Goal: Information Seeking & Learning: Learn about a topic

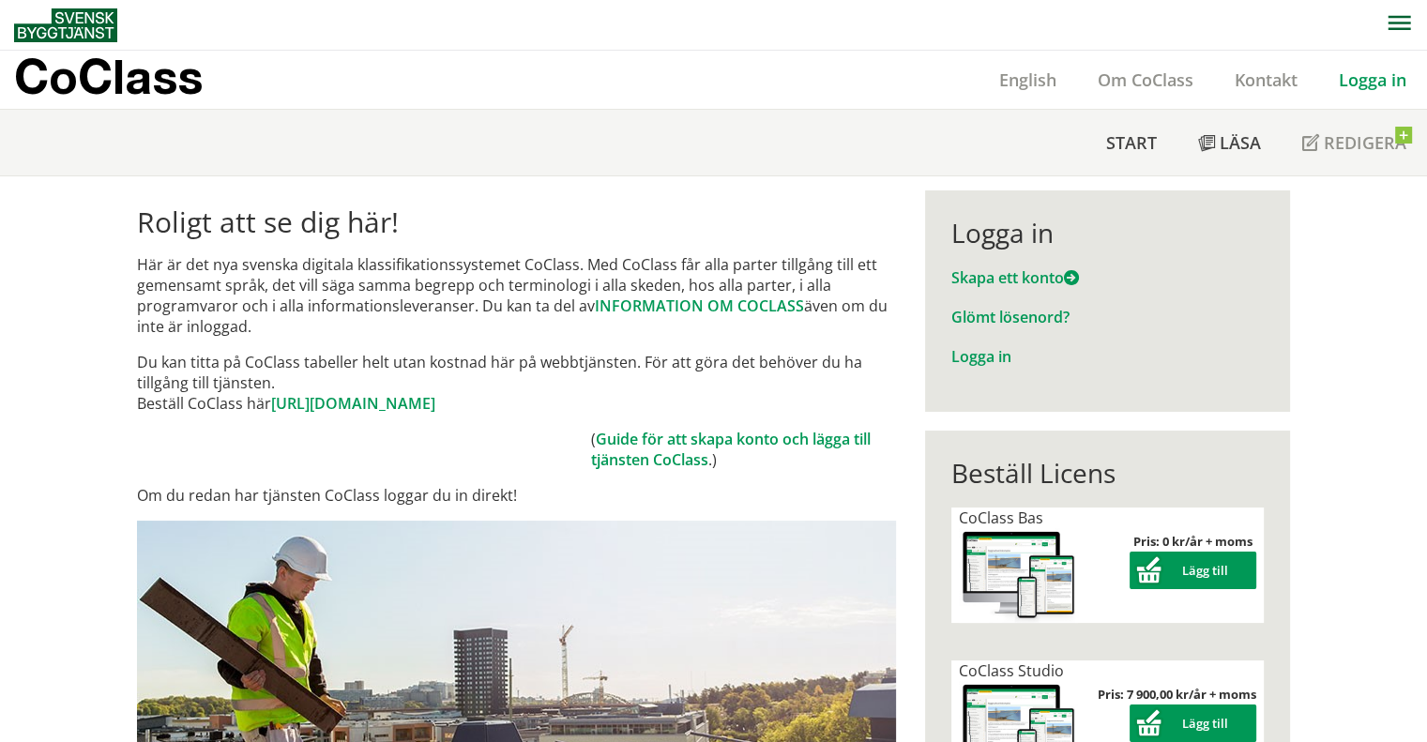
click at [137, 87] on p "CoClass" at bounding box center [108, 77] width 189 height 22
click at [1347, 89] on link "Logga in" at bounding box center [1372, 79] width 109 height 23
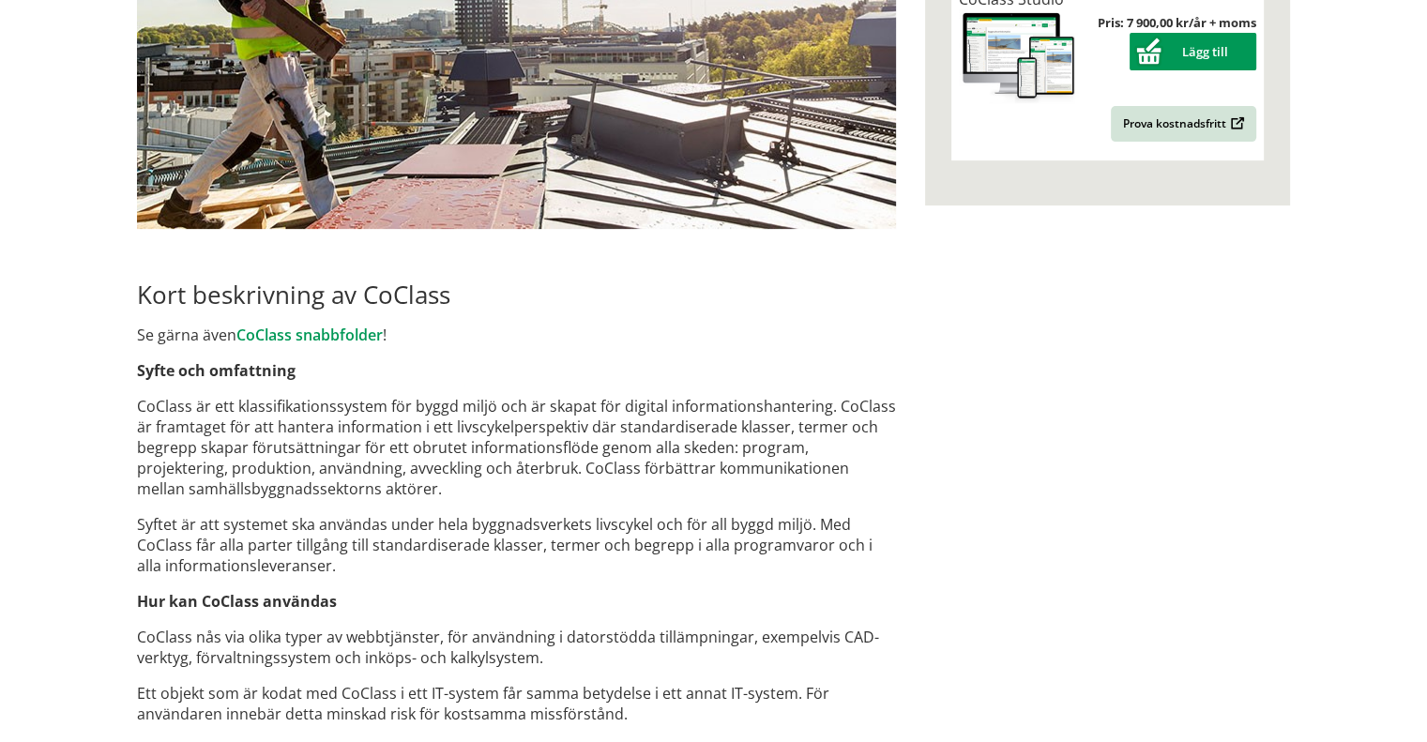
scroll to position [469, 0]
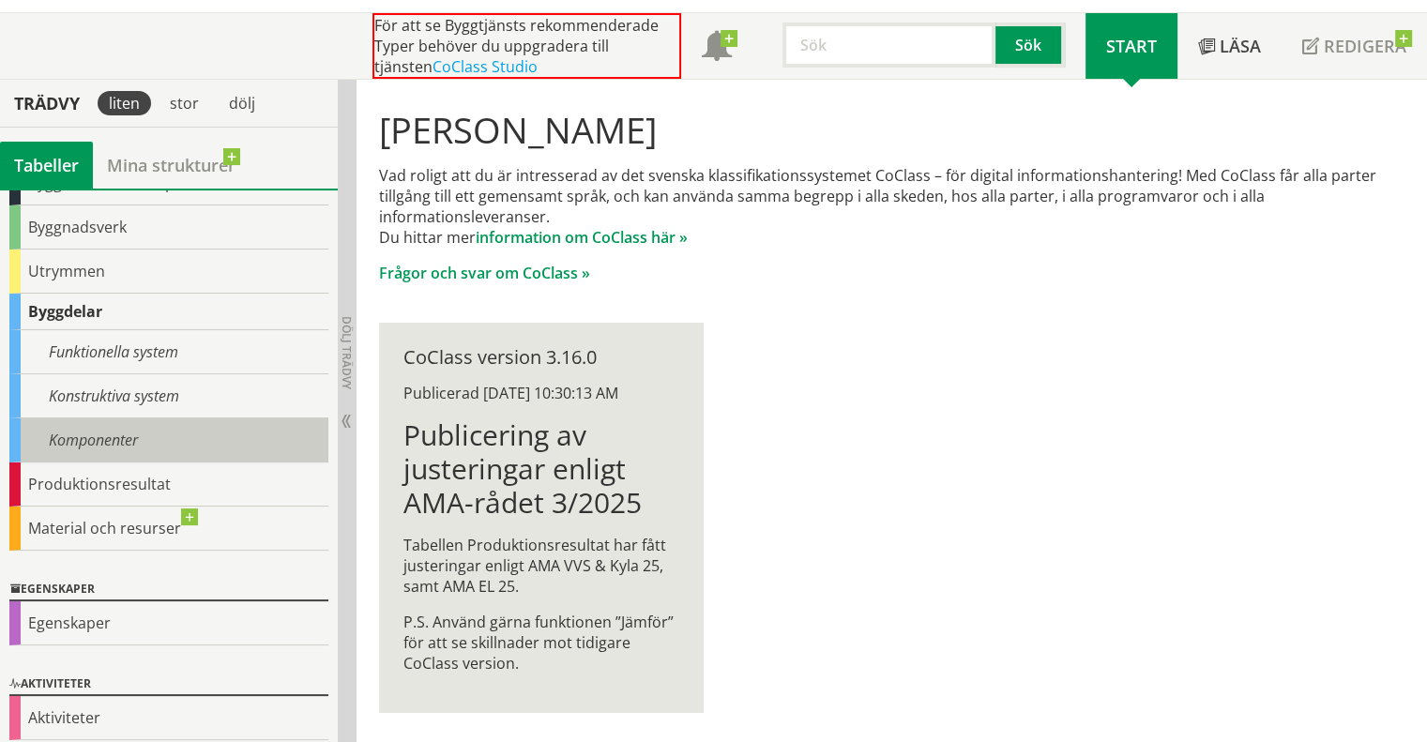
scroll to position [129, 0]
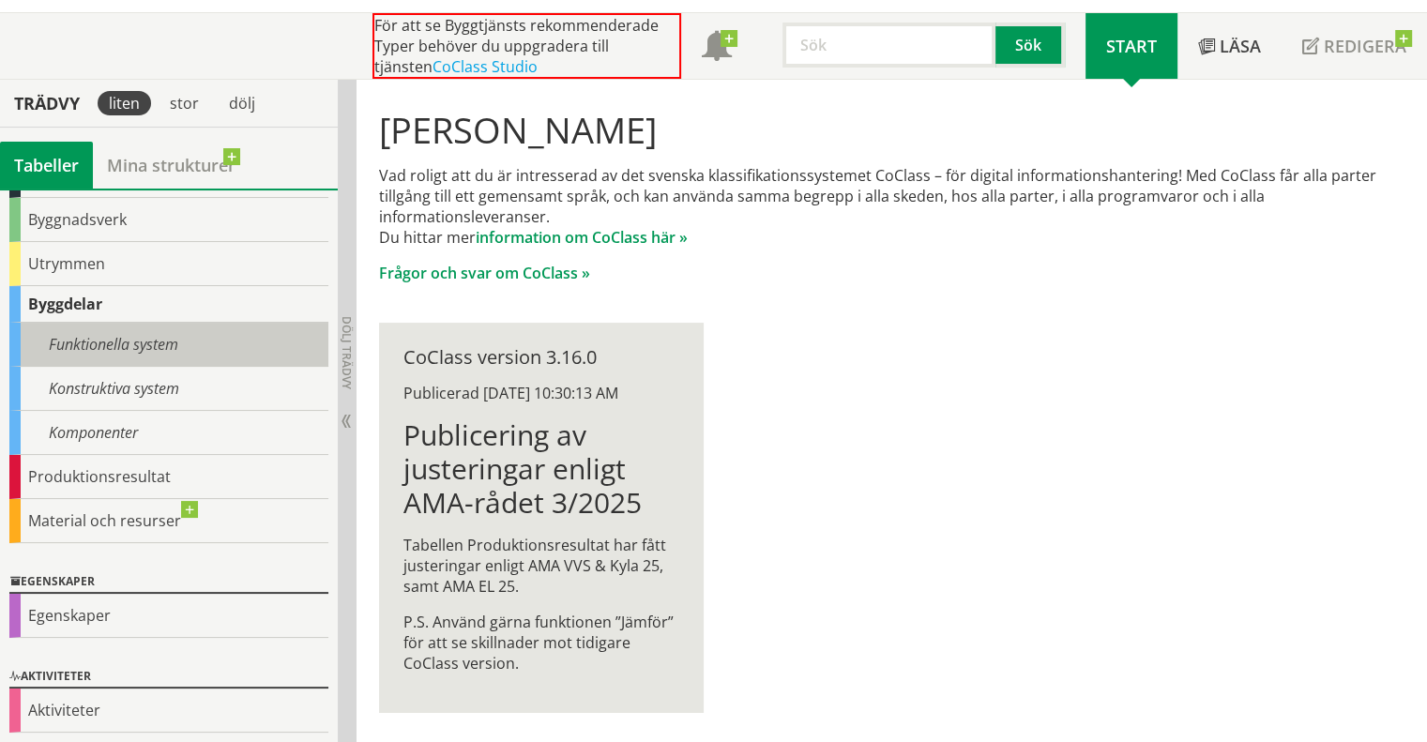
click at [113, 343] on div "Funktionella system" at bounding box center [168, 345] width 319 height 44
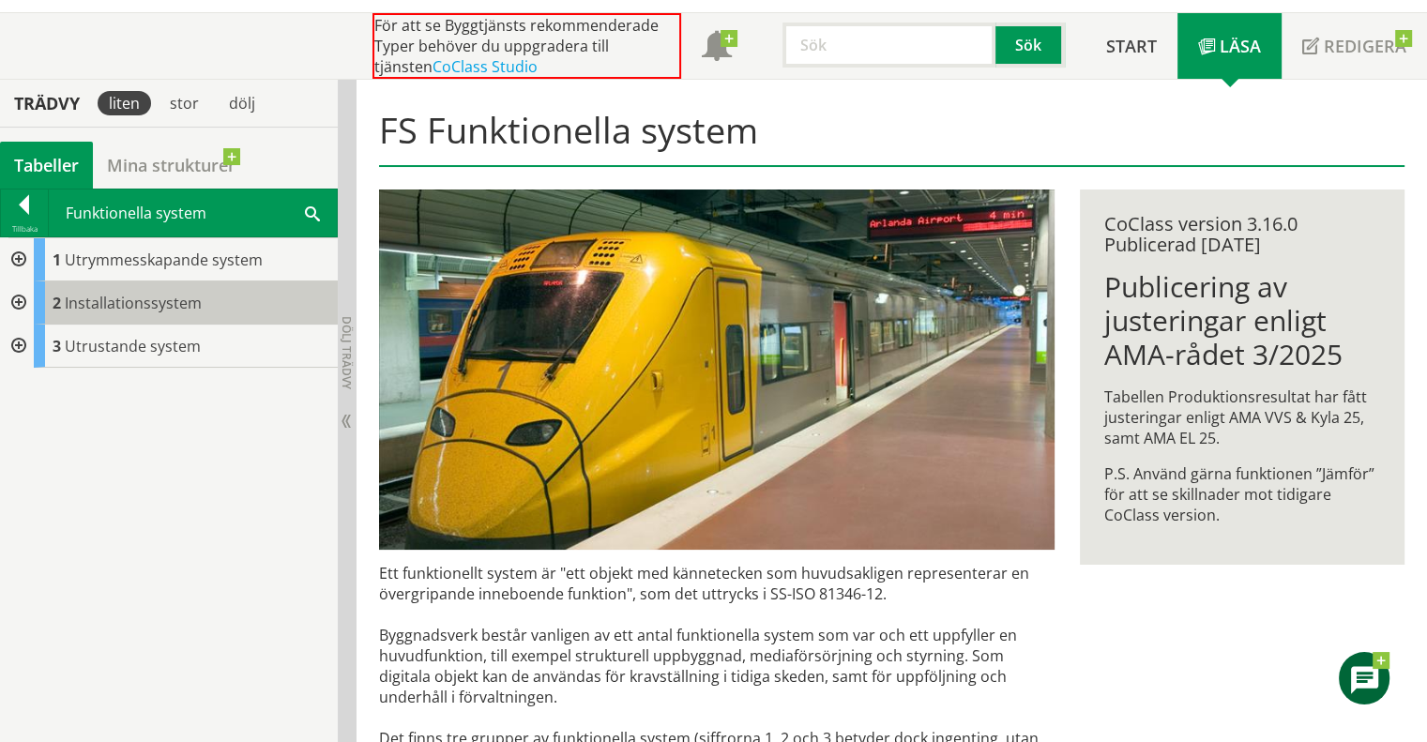
click at [154, 299] on span "Installationssystem" at bounding box center [133, 303] width 137 height 21
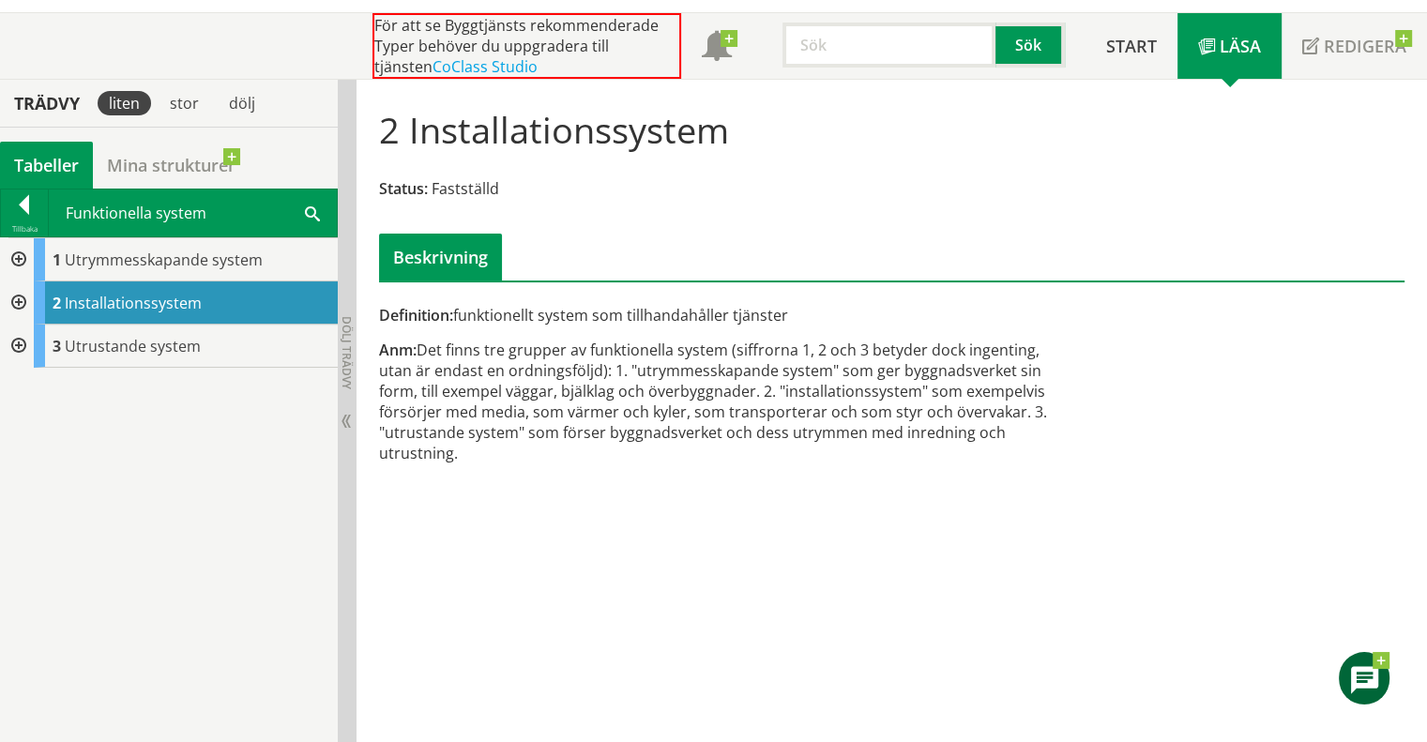
click at [21, 299] on div at bounding box center [17, 302] width 34 height 43
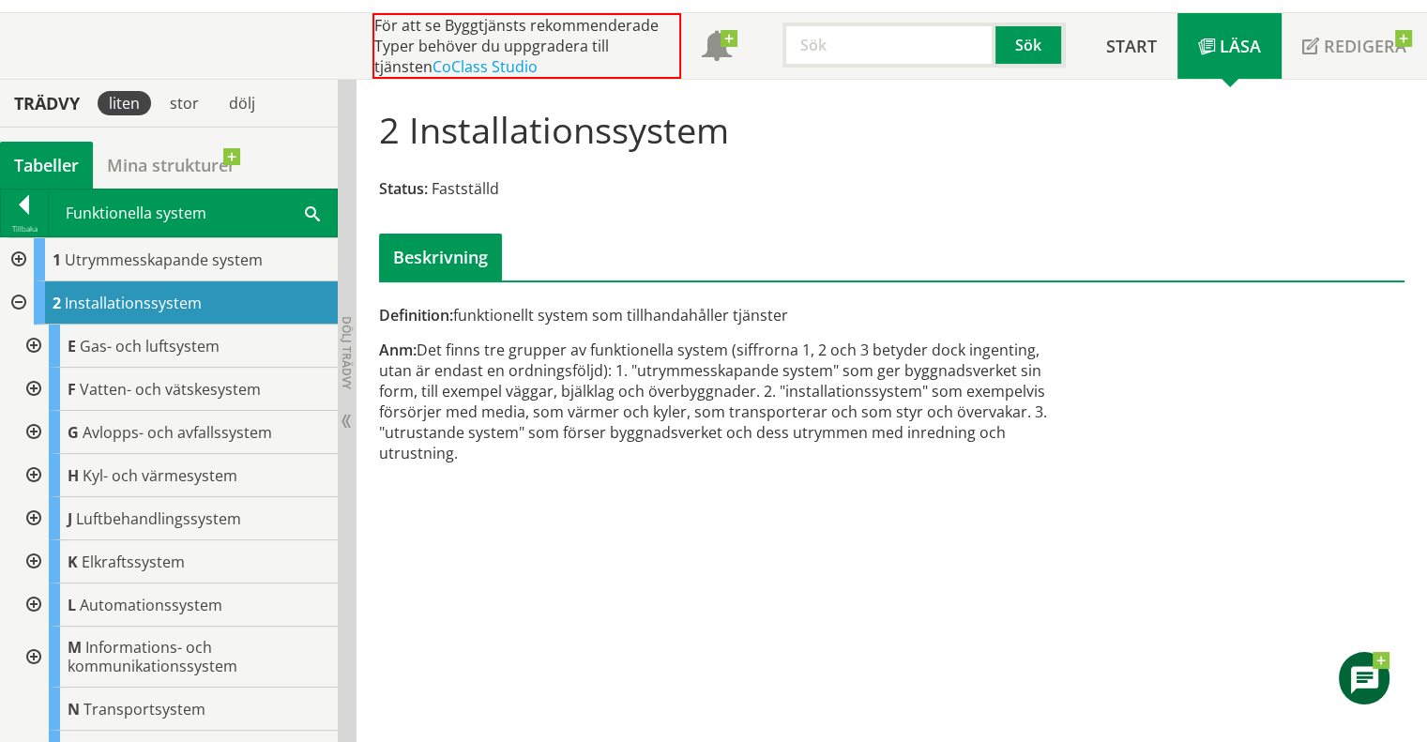
click at [30, 521] on div at bounding box center [32, 518] width 34 height 43
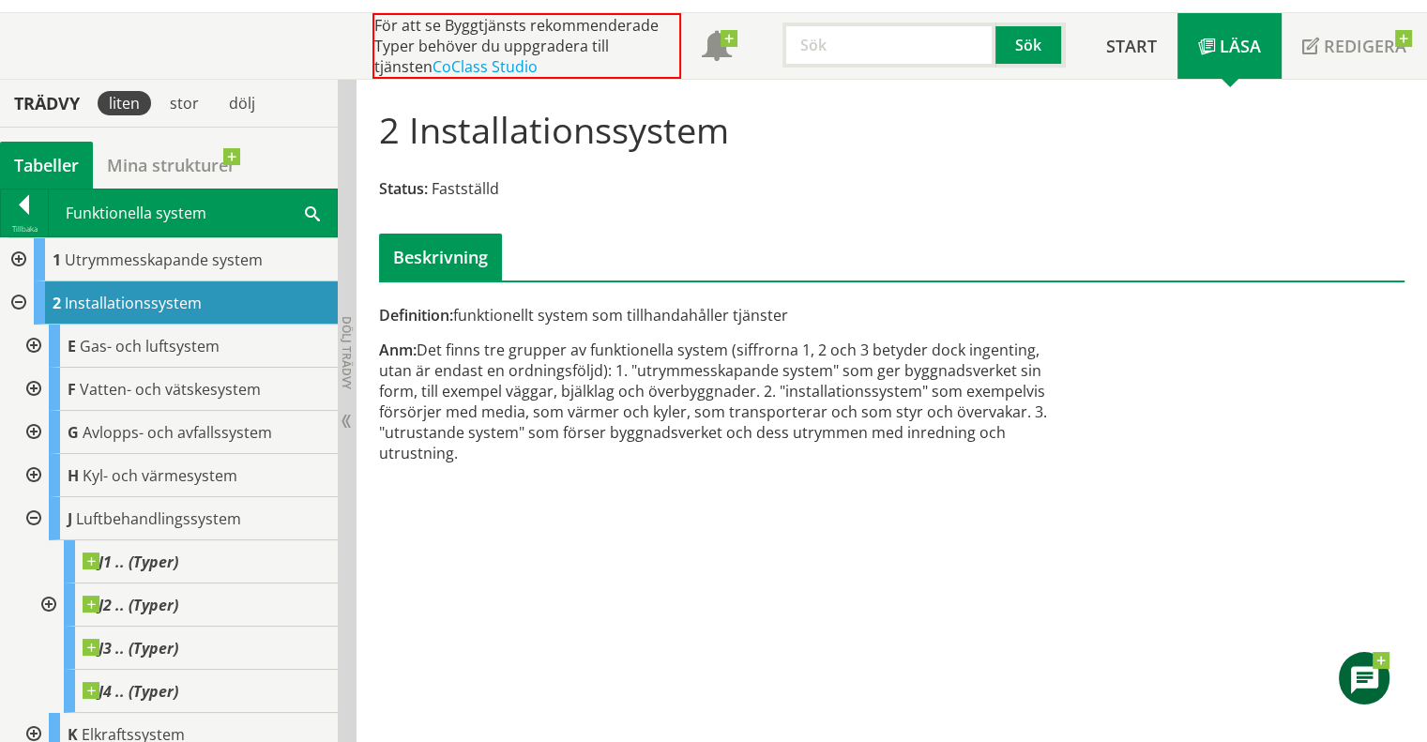
click at [45, 603] on div at bounding box center [47, 604] width 34 height 43
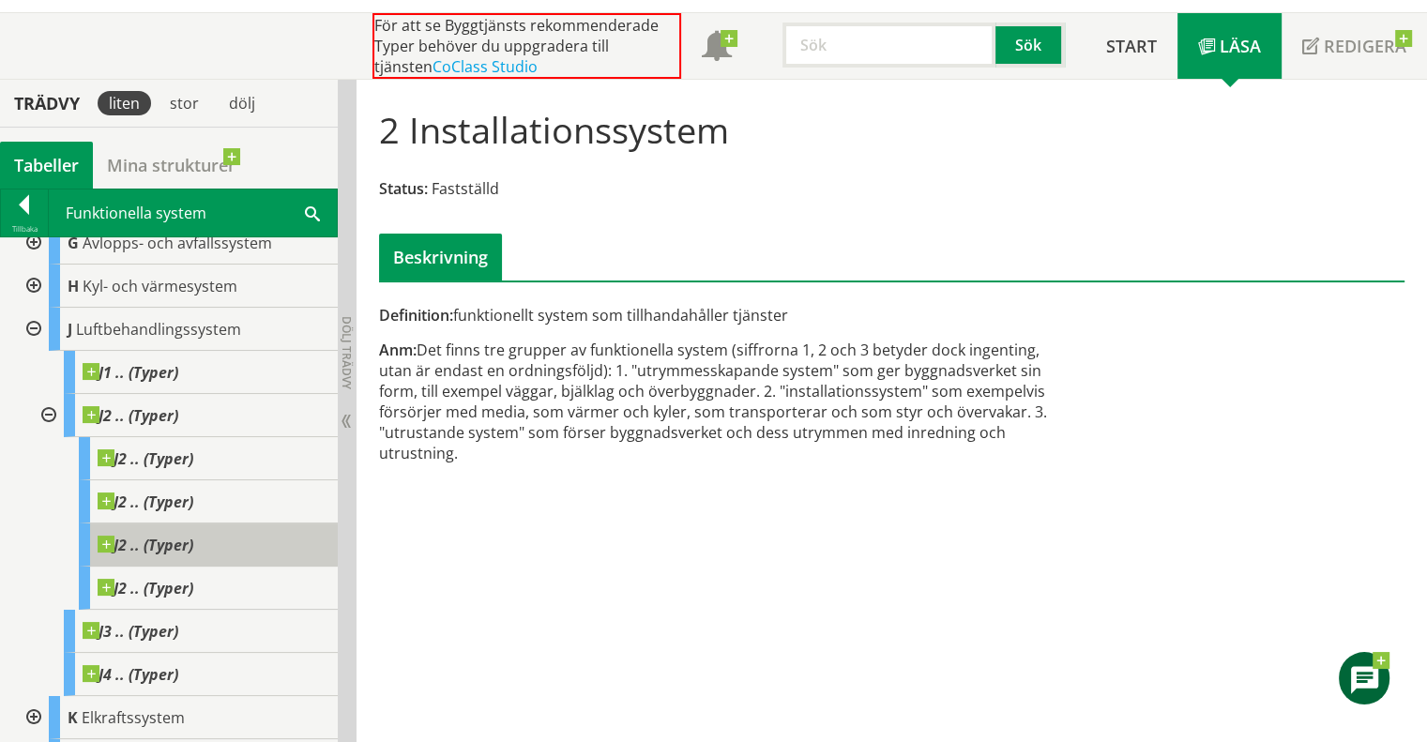
scroll to position [188, 0]
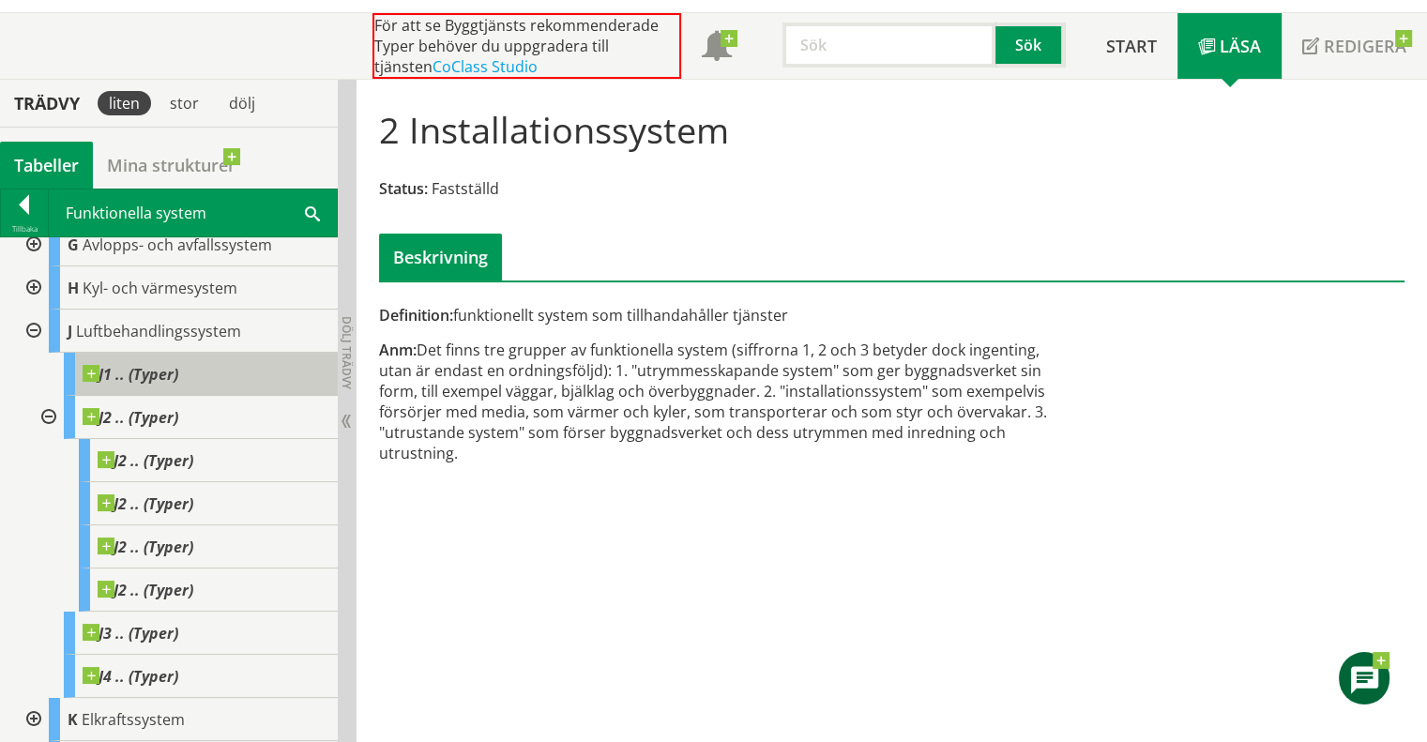
click at [118, 371] on span "J1 .. (Typer)" at bounding box center [131, 374] width 96 height 19
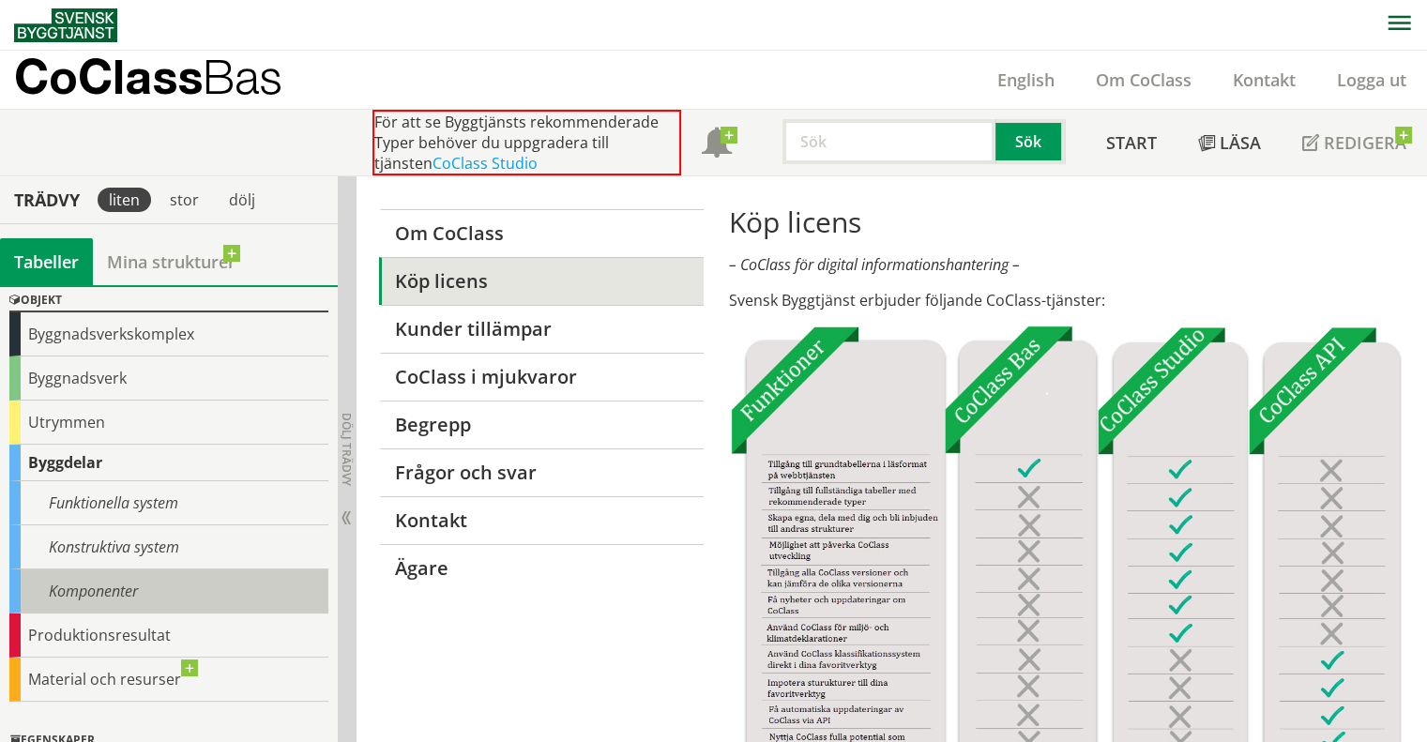
scroll to position [94, 0]
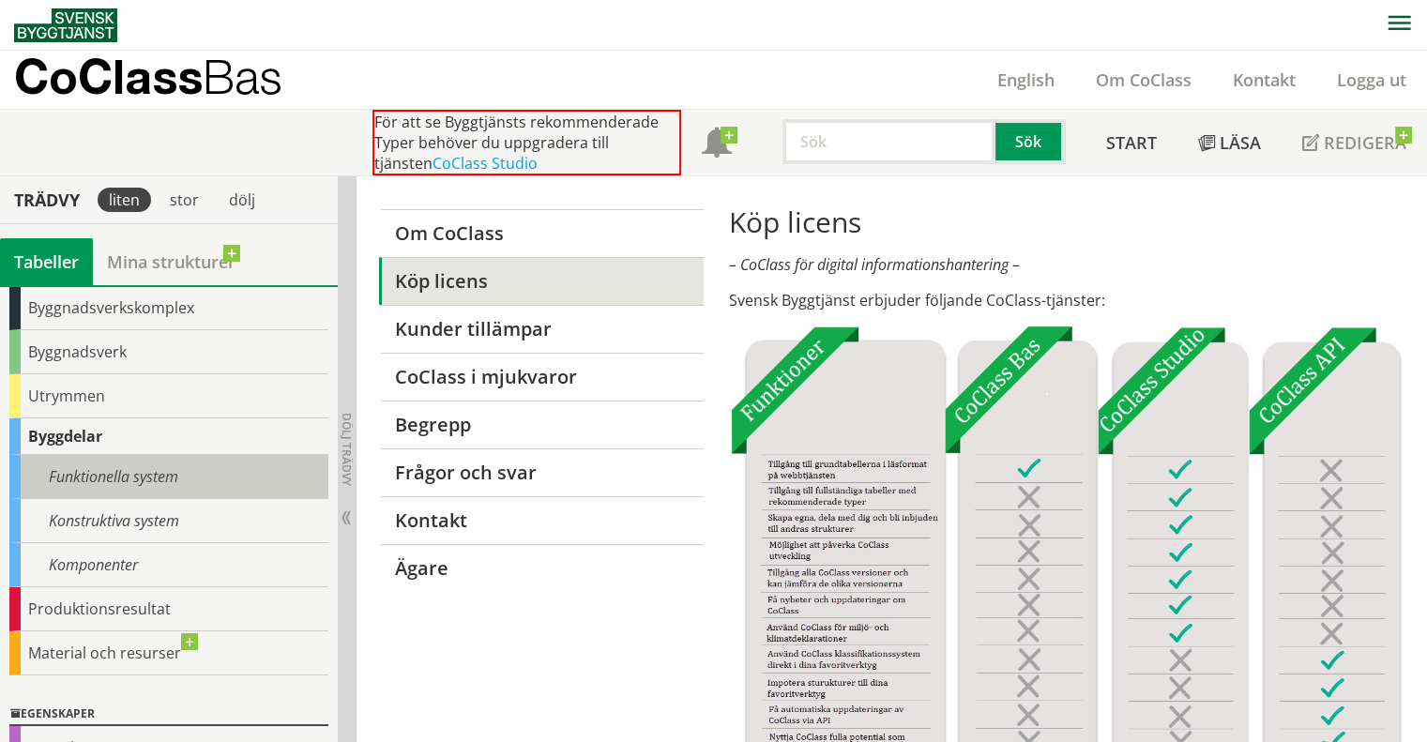
click at [154, 457] on div "Funktionella system" at bounding box center [168, 477] width 319 height 44
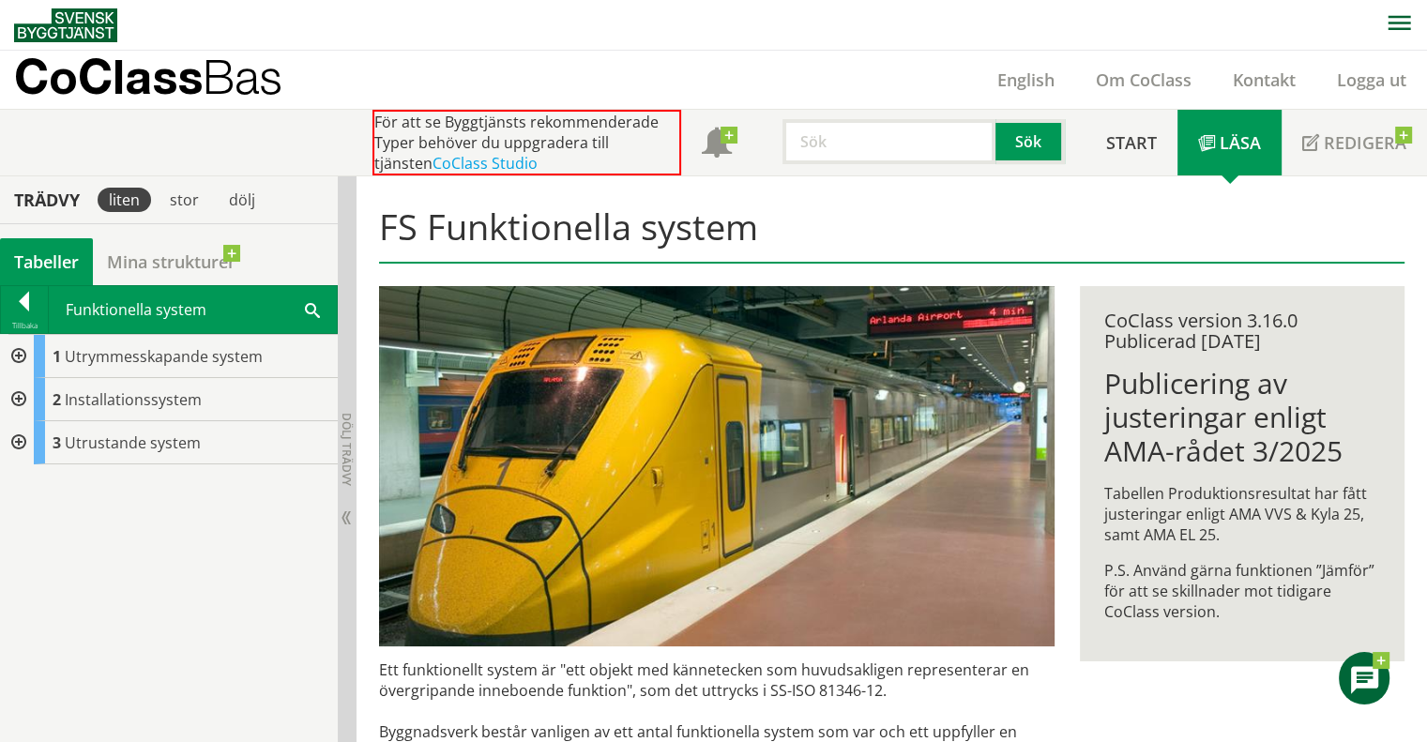
click at [12, 401] on div at bounding box center [17, 399] width 34 height 43
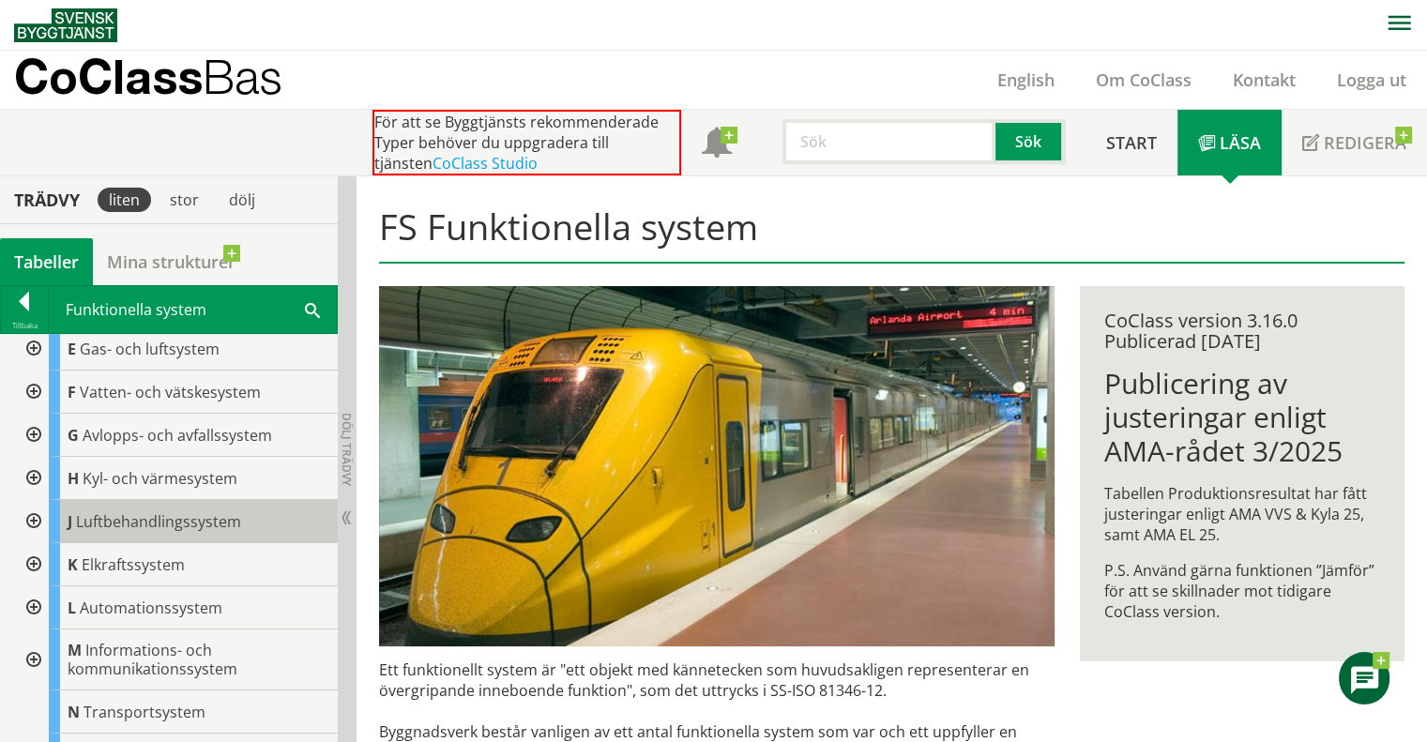
scroll to position [188, 0]
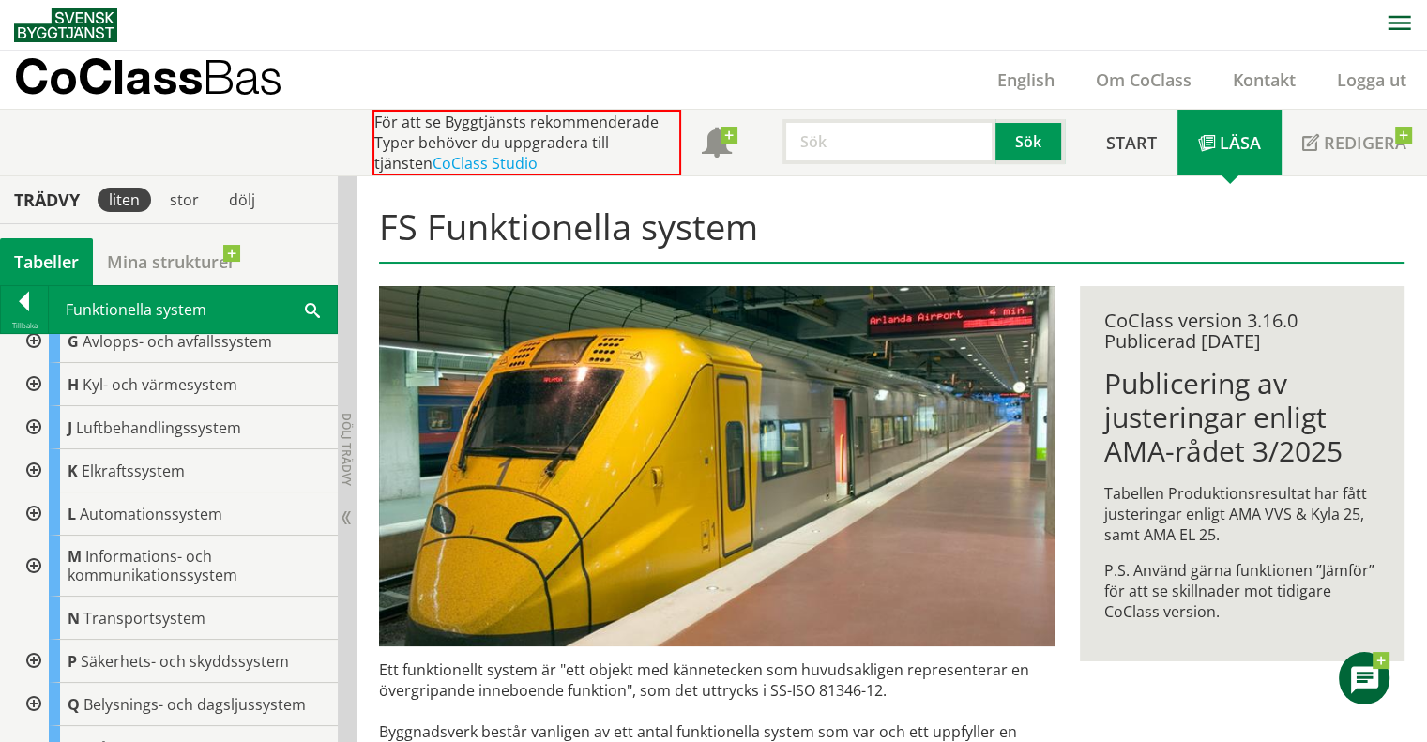
click at [31, 427] on div at bounding box center [32, 427] width 34 height 43
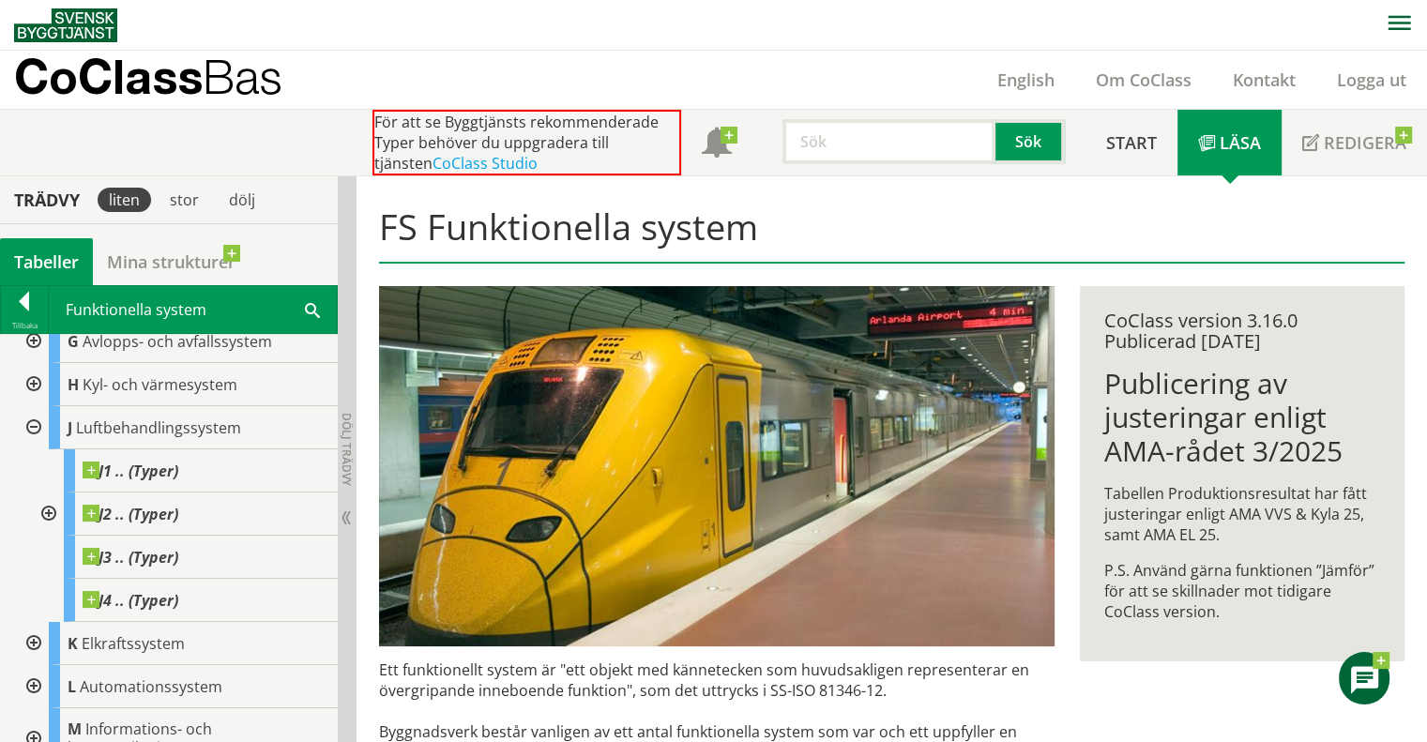
click at [31, 427] on div at bounding box center [32, 427] width 34 height 43
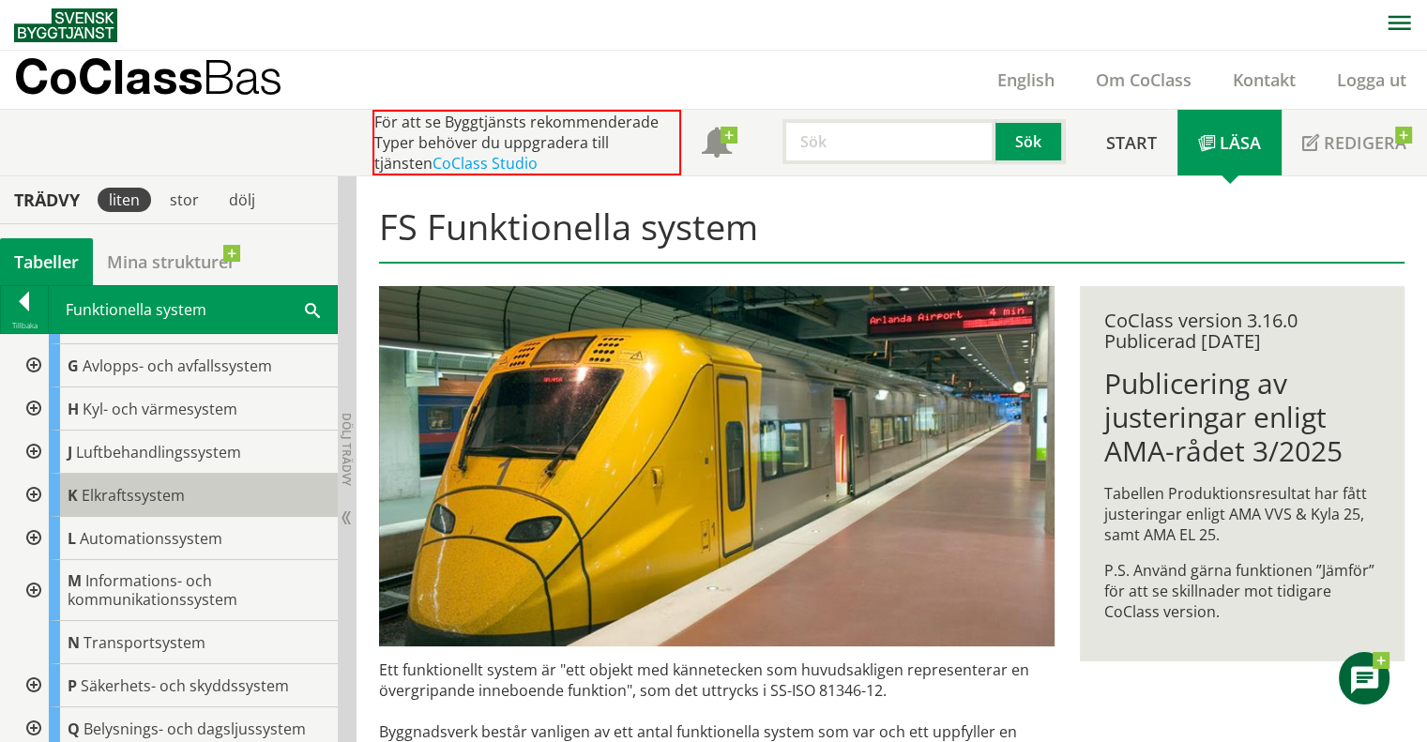
scroll to position [256, 0]
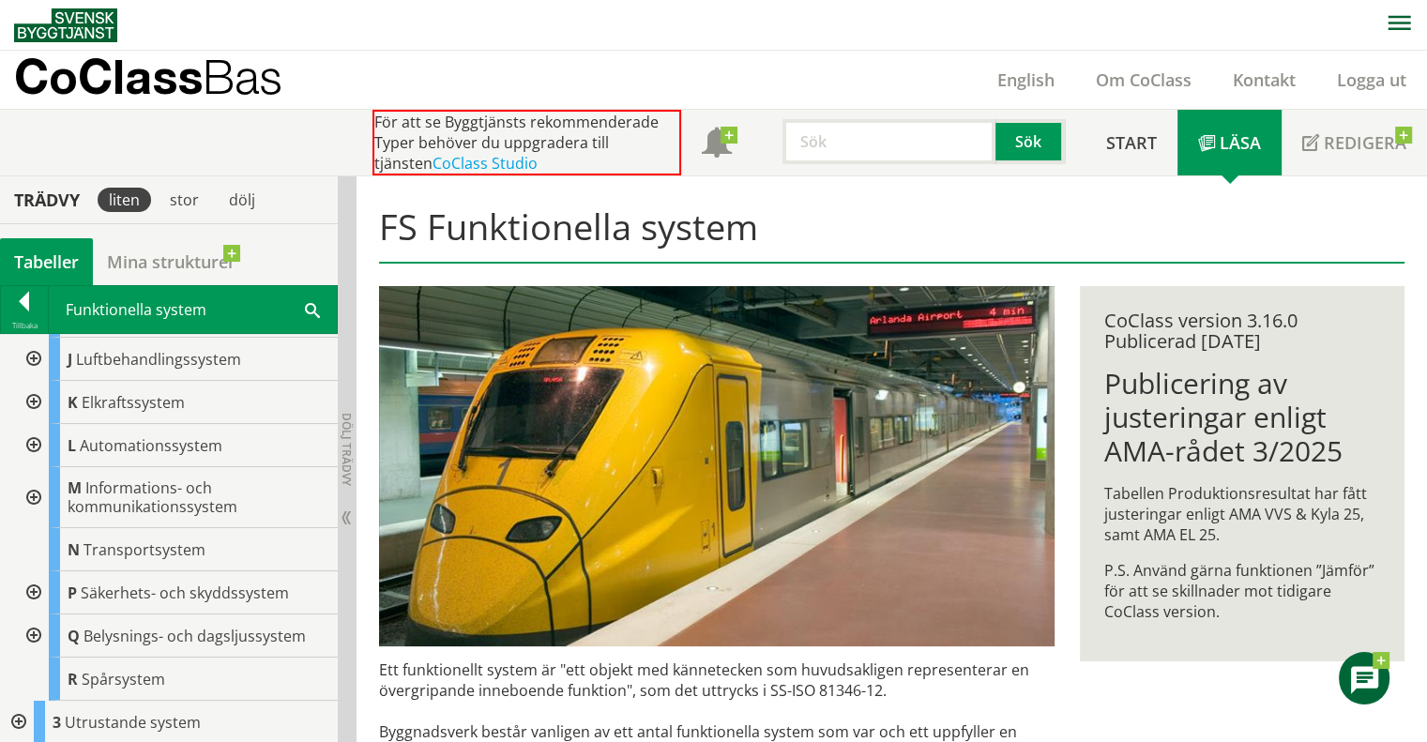
click at [33, 629] on div at bounding box center [32, 635] width 34 height 43
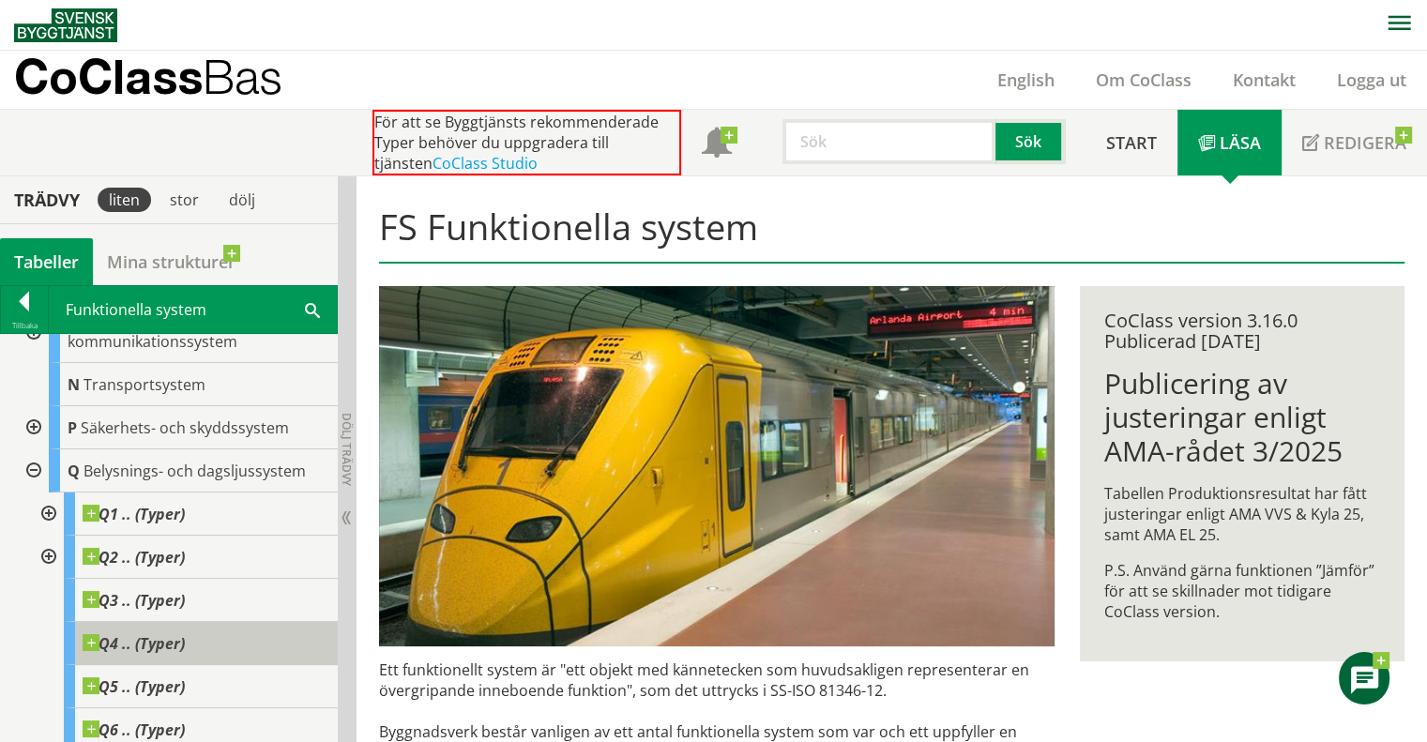
scroll to position [444, 0]
